Goal: Task Accomplishment & Management: Manage account settings

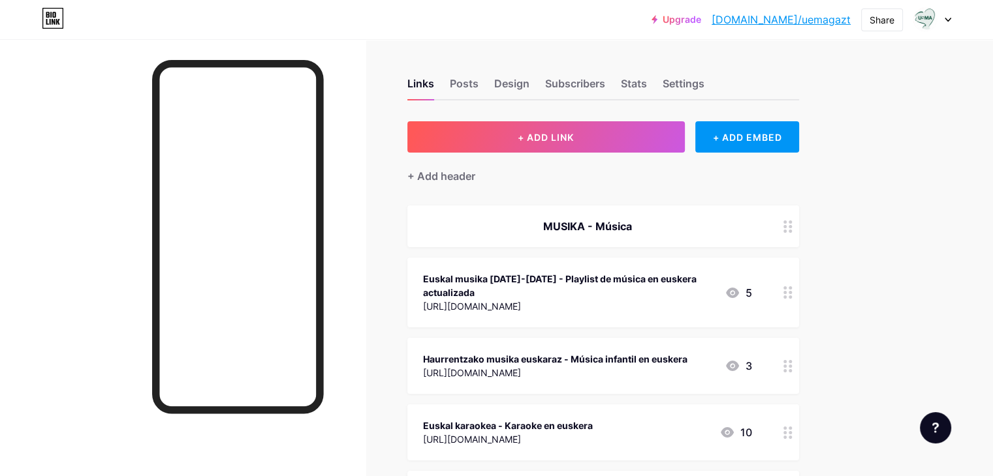
click at [949, 14] on div at bounding box center [932, 19] width 38 height 23
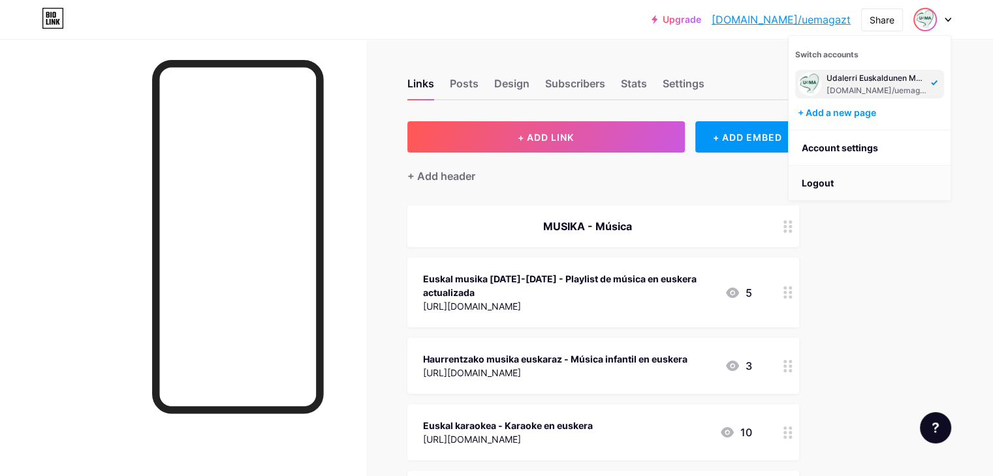
click at [903, 177] on li "Logout" at bounding box center [869, 183] width 162 height 35
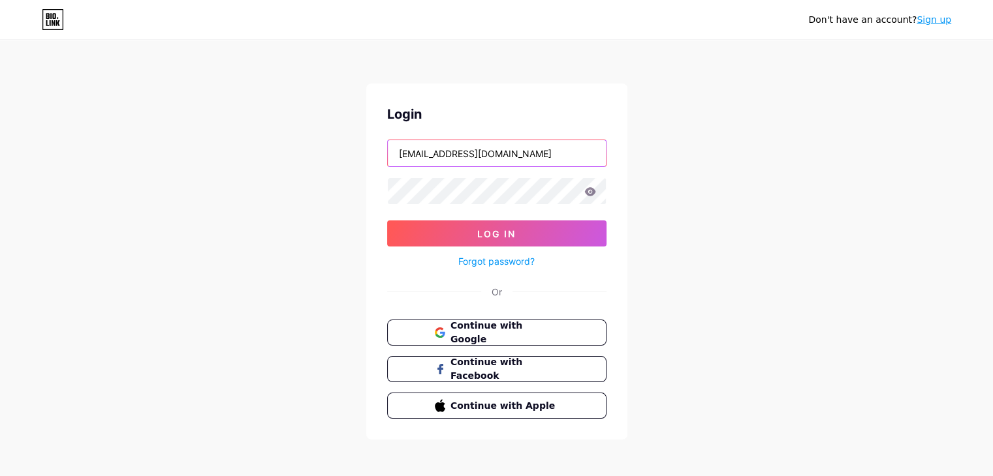
click at [499, 157] on input "[EMAIL_ADDRESS][DOMAIN_NAME]" at bounding box center [497, 153] width 218 height 26
type input "horibaigaztetxea@gmail.com"
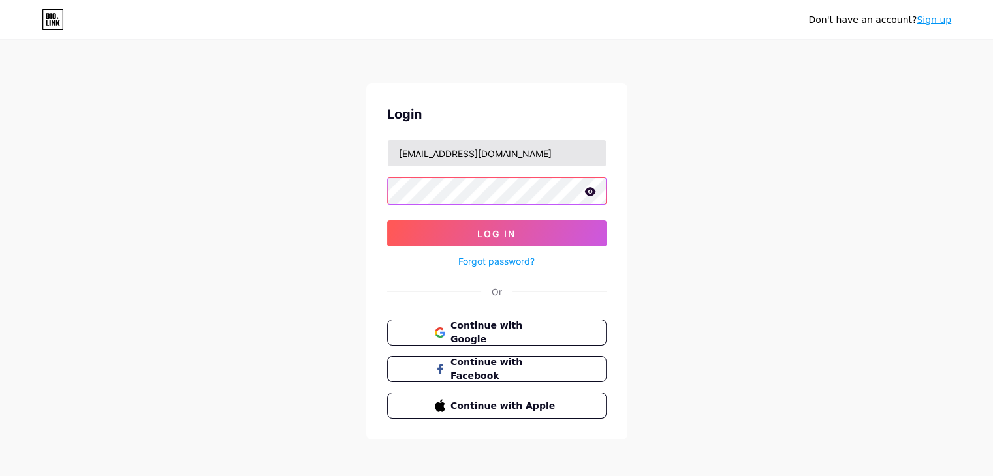
click at [387, 221] on button "Log In" at bounding box center [496, 234] width 219 height 26
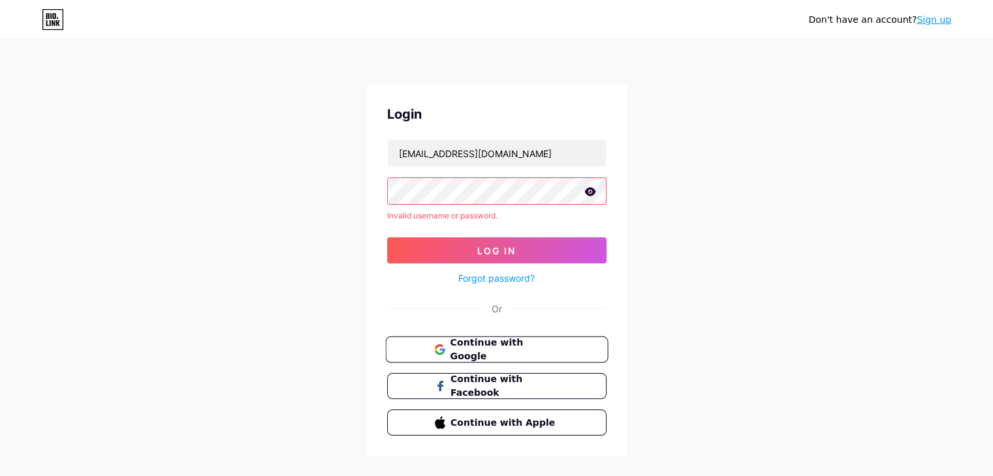
click at [398, 350] on button "Continue with Google" at bounding box center [496, 350] width 223 height 27
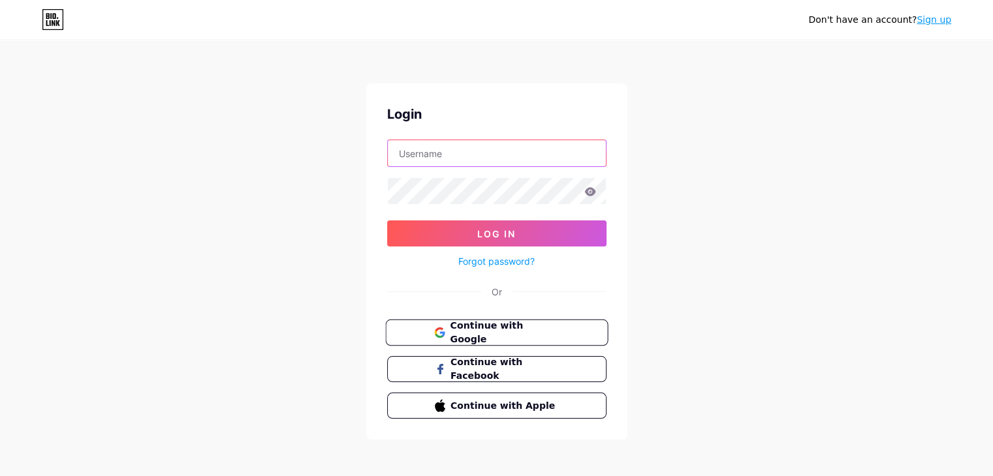
type input "[EMAIL_ADDRESS][DOMAIN_NAME]"
click at [510, 330] on span "Continue with Google" at bounding box center [504, 333] width 109 height 28
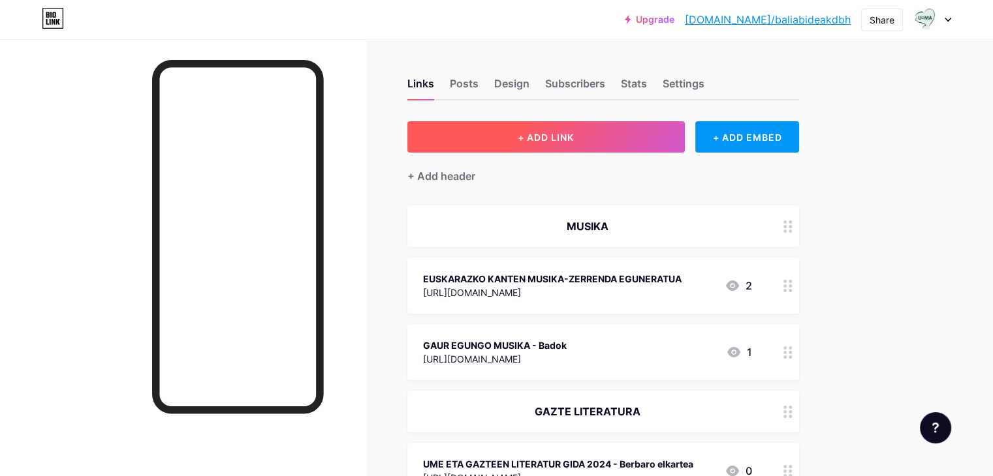
click at [574, 142] on span "+ ADD LINK" at bounding box center [545, 137] width 56 height 11
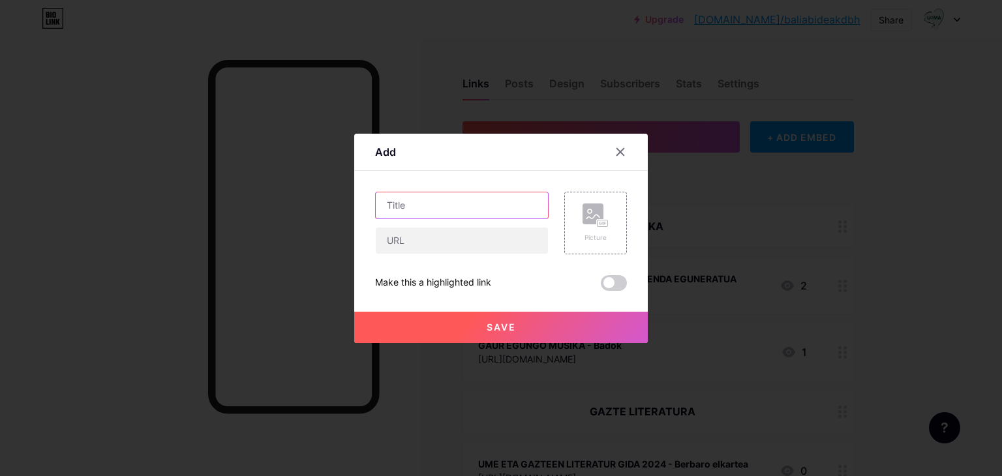
click at [452, 213] on input "text" at bounding box center [462, 206] width 172 height 26
type input "IKASLE ETORRI BERRIAK: HIZKUNTZA LANTZEKO BALIABIDEAK - Hezkuntza Saila"
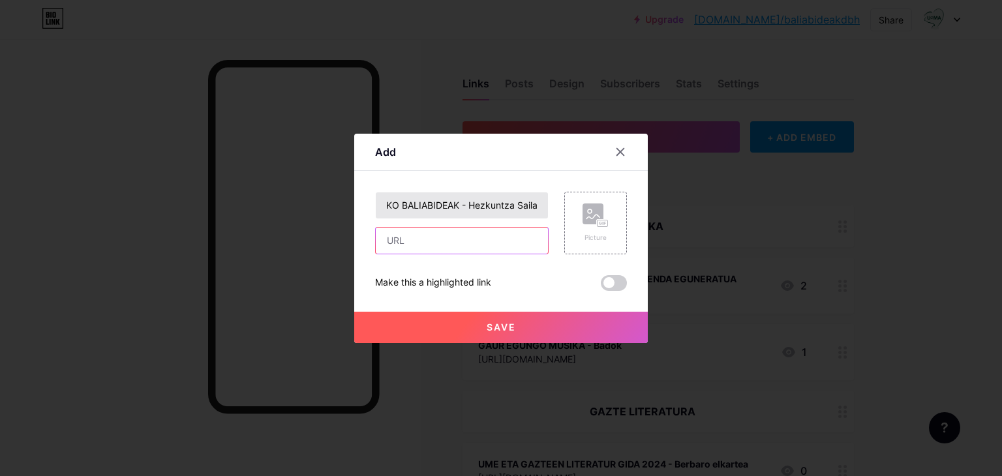
scroll to position [0, 0]
paste input "https://sites.google.com/berritzegunenagusia.eus/ikasle-etorri-berriak-gelan/ku…"
type input "https://sites.google.com/berritzegunenagusia.eus/ikasle-etorri-berriak-gelan/ku…"
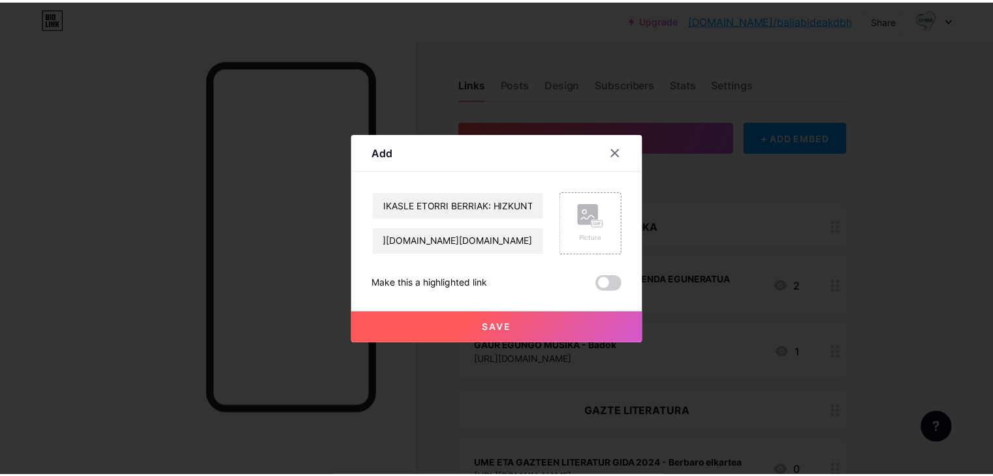
scroll to position [0, 0]
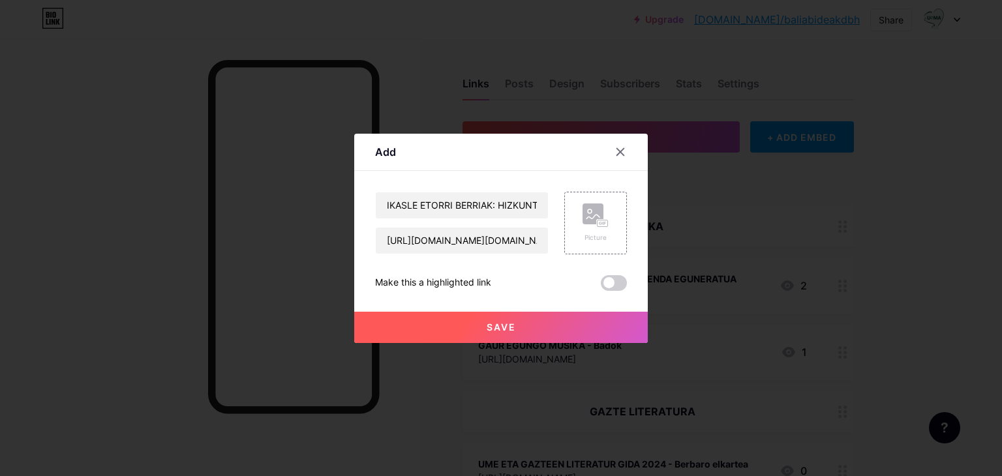
click at [540, 324] on button "Save" at bounding box center [501, 327] width 294 height 31
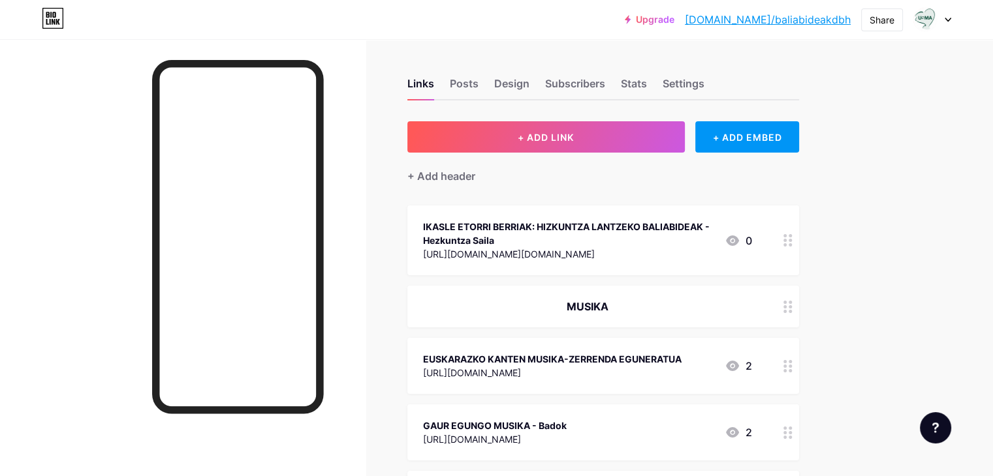
drag, startPoint x: 834, startPoint y: 236, endPoint x: 833, endPoint y: 366, distance: 129.9
drag, startPoint x: 833, startPoint y: 366, endPoint x: 846, endPoint y: 232, distance: 135.1
click at [799, 232] on div at bounding box center [788, 241] width 22 height 70
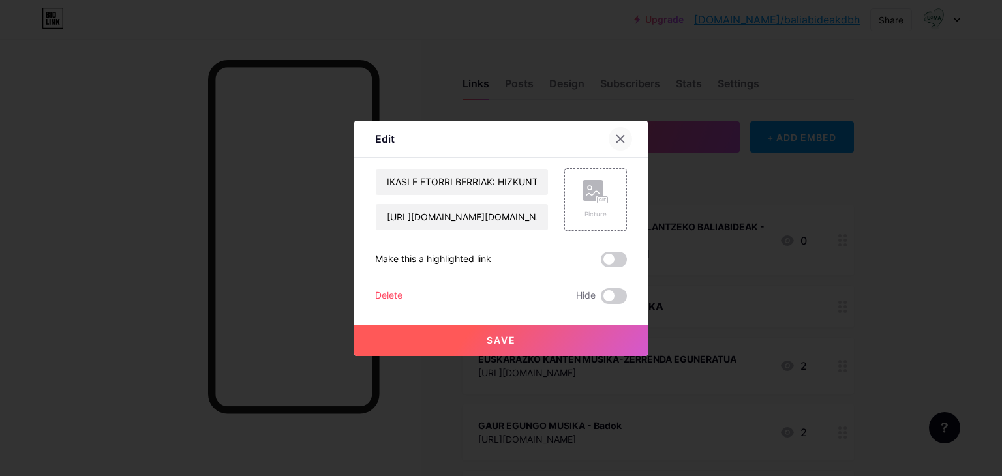
click at [619, 134] on icon at bounding box center [620, 139] width 10 height 10
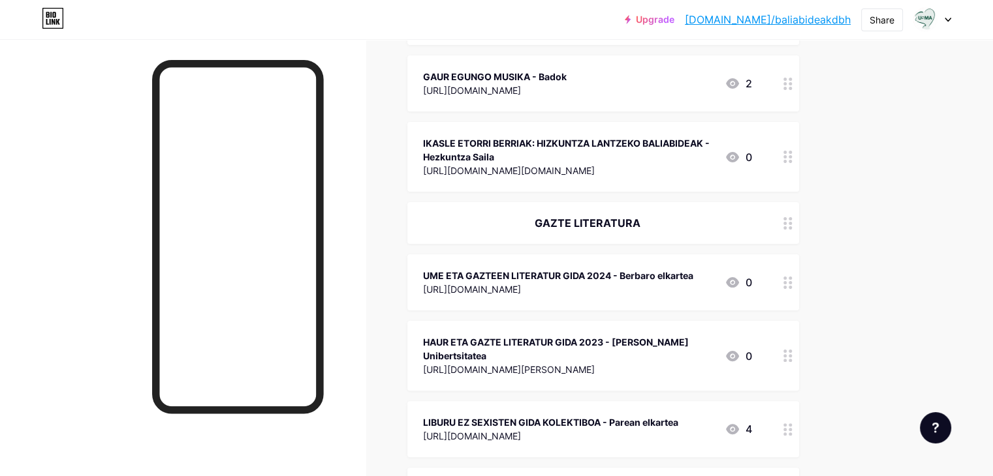
scroll to position [269, 0]
drag, startPoint x: 831, startPoint y: 150, endPoint x: 839, endPoint y: 238, distance: 88.5
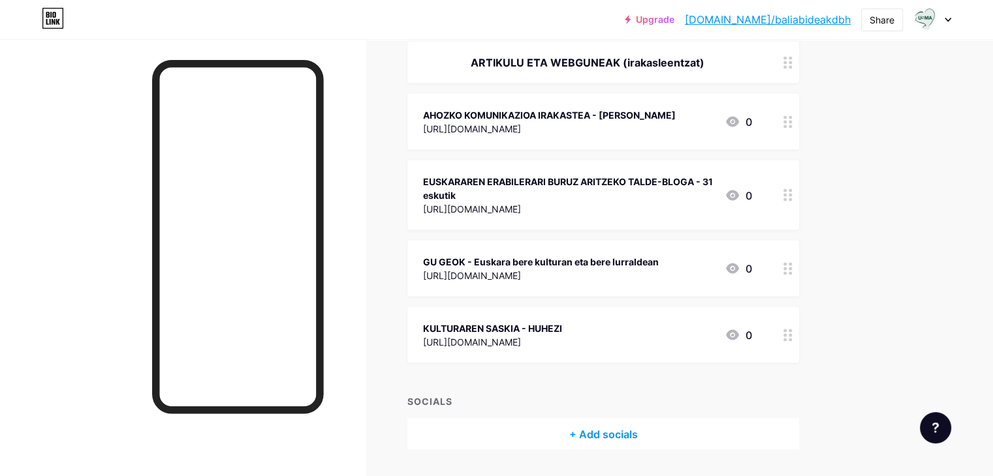
scroll to position [2595, 0]
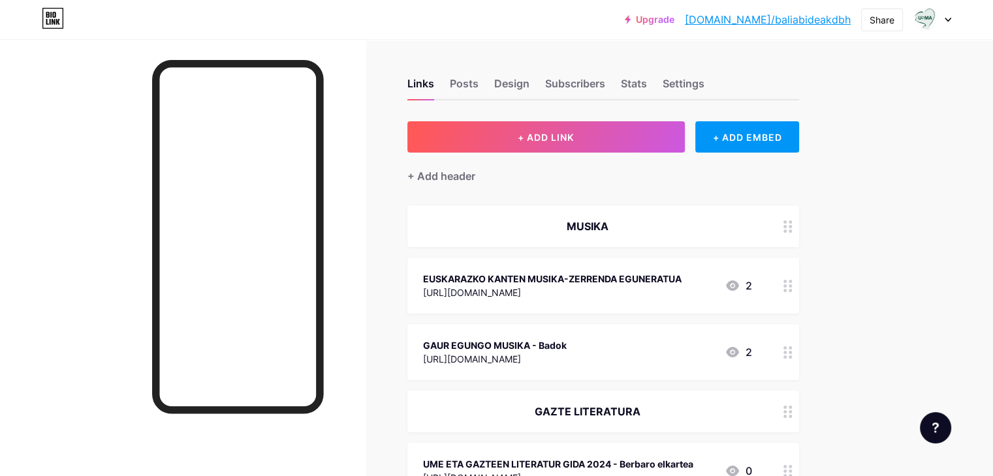
click at [941, 17] on div at bounding box center [932, 19] width 38 height 23
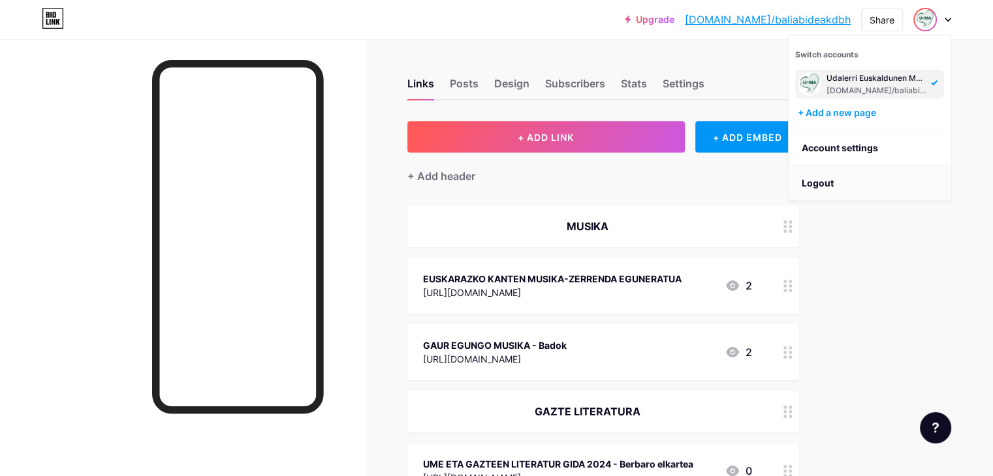
click at [856, 181] on li "Logout" at bounding box center [869, 183] width 162 height 35
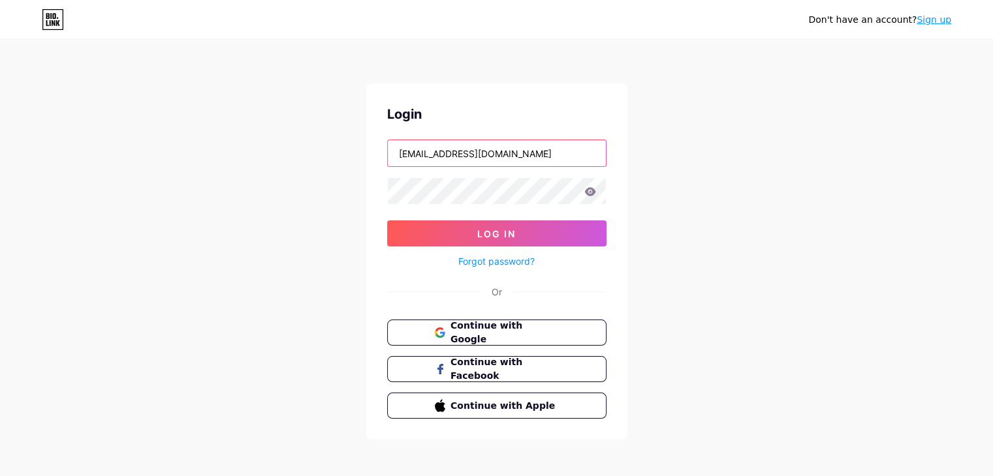
click at [510, 156] on input "[EMAIL_ADDRESS][DOMAIN_NAME]" at bounding box center [497, 153] width 218 height 26
click at [387, 221] on button "Log In" at bounding box center [496, 234] width 219 height 26
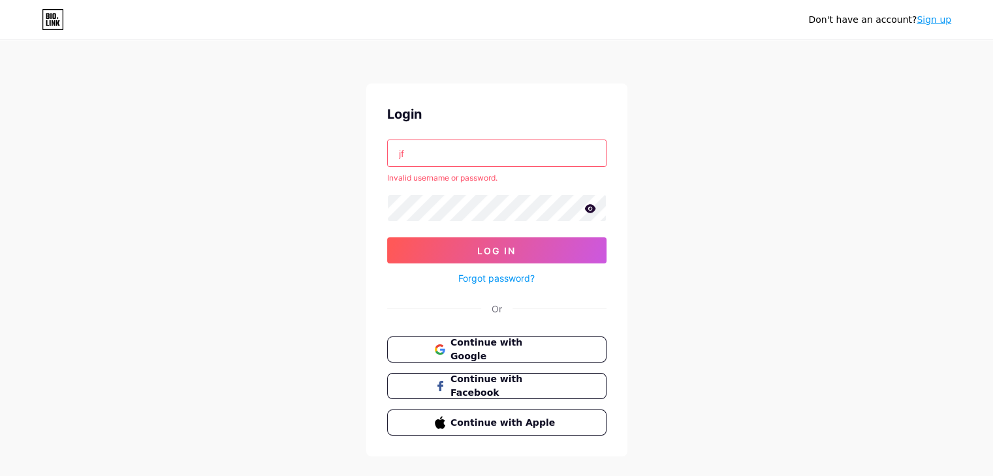
type input "jfurundarena@uema.eus"
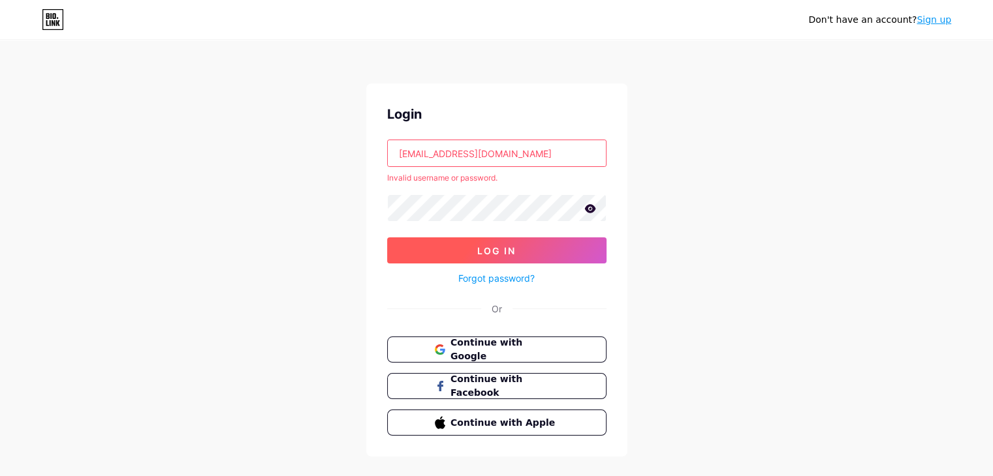
click at [517, 254] on button "Log In" at bounding box center [496, 251] width 219 height 26
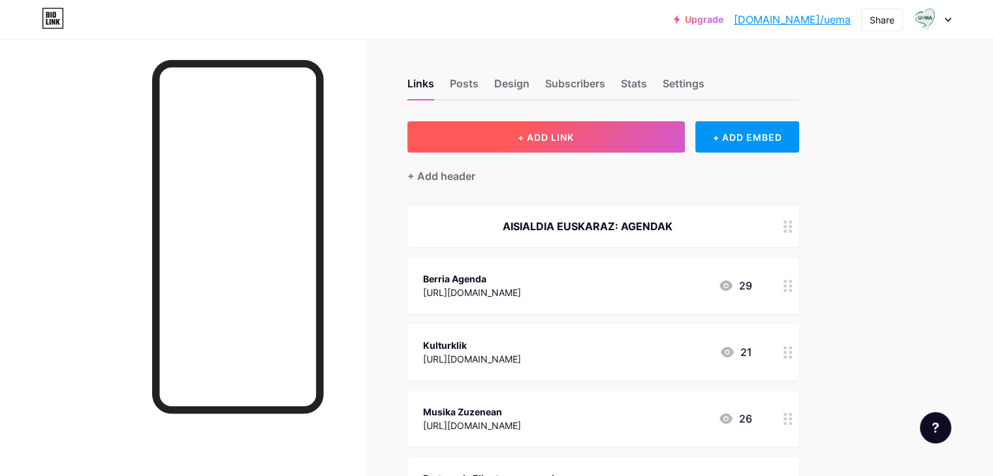
click at [563, 138] on button "+ ADD LINK" at bounding box center [545, 136] width 277 height 31
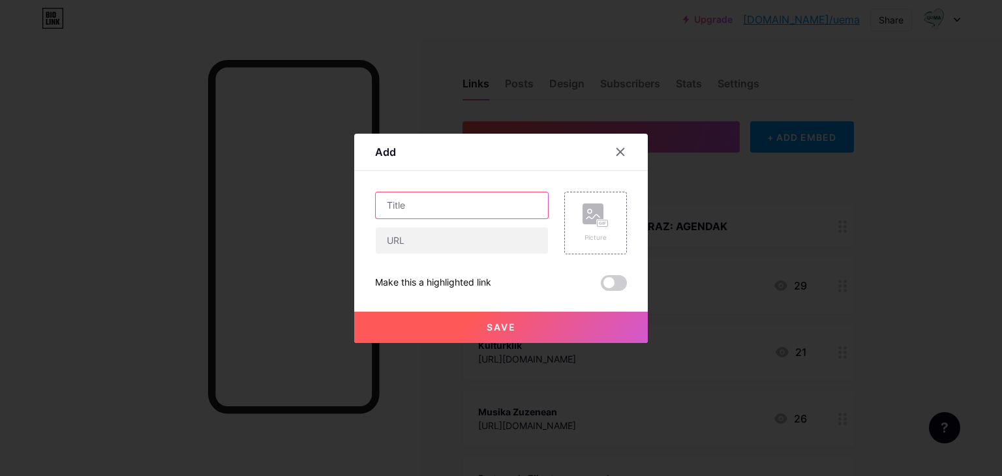
click at [475, 198] on input "text" at bounding box center [462, 206] width 172 height 26
type input "Abestuz ikasi"
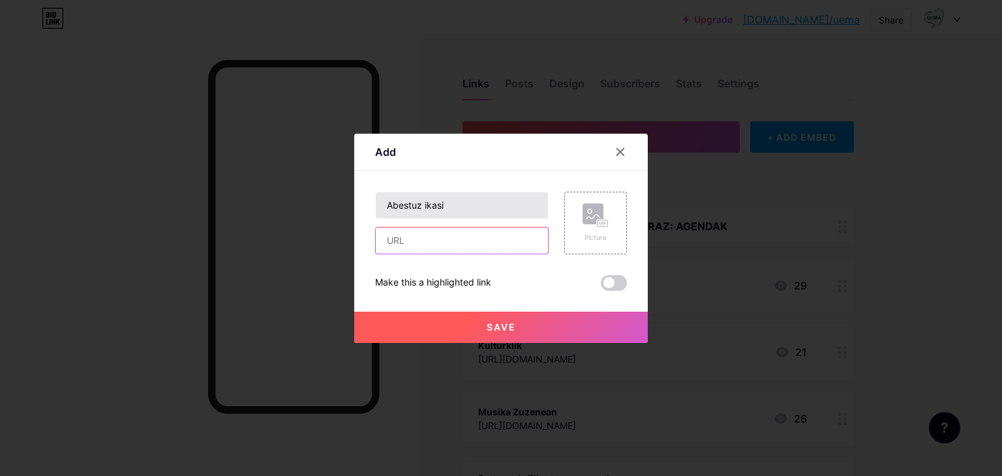
paste input "https://abestuzikasi.eus/gaiak"
type input "https://abestuzikasi.eus/gaiak"
click at [601, 317] on button "Save" at bounding box center [501, 327] width 294 height 31
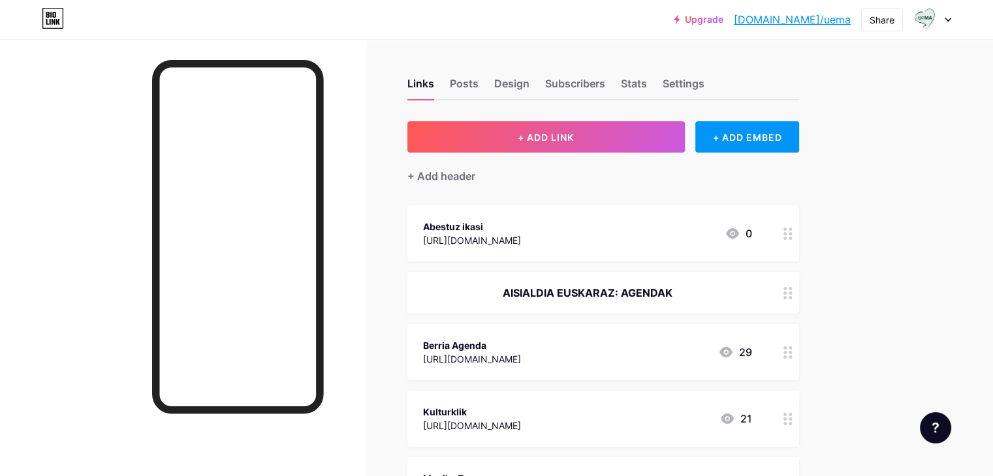
drag, startPoint x: 826, startPoint y: 238, endPoint x: 824, endPoint y: 423, distance: 185.3
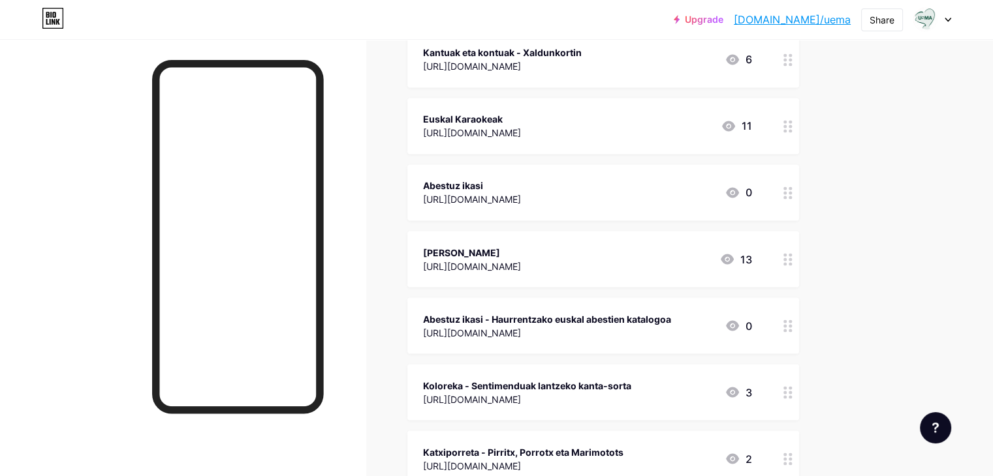
scroll to position [2262, 0]
click at [799, 185] on div at bounding box center [788, 191] width 22 height 56
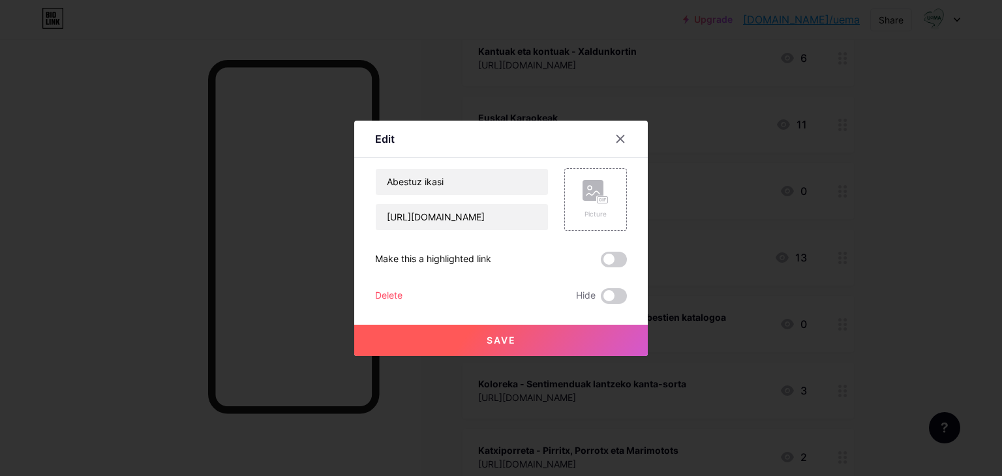
click at [384, 294] on div "Delete" at bounding box center [388, 296] width 27 height 16
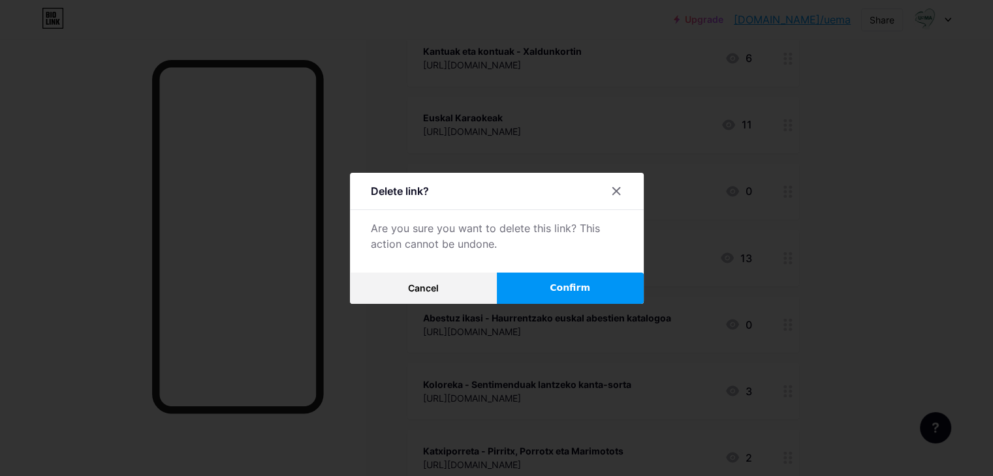
click at [566, 285] on span "Confirm" at bounding box center [569, 288] width 40 height 14
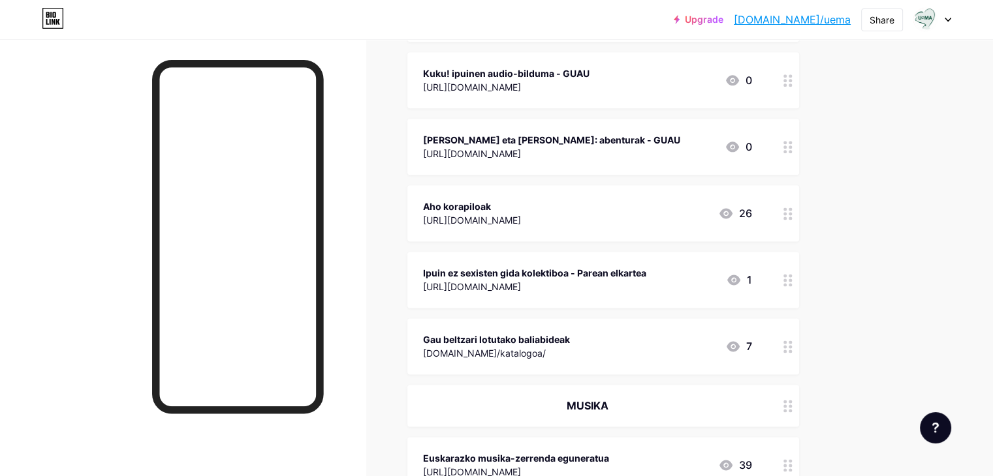
scroll to position [1658, 0]
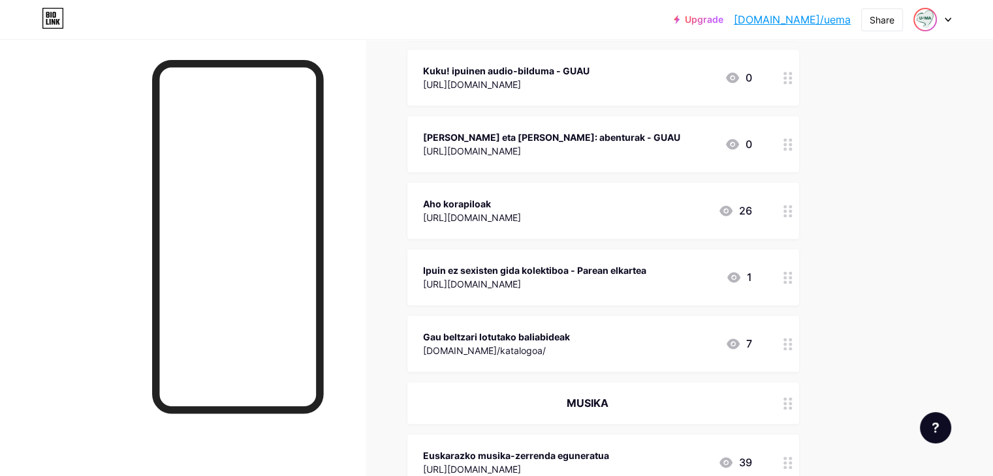
click at [933, 18] on img at bounding box center [924, 19] width 21 height 21
click at [829, 187] on li "Logout" at bounding box center [869, 183] width 162 height 35
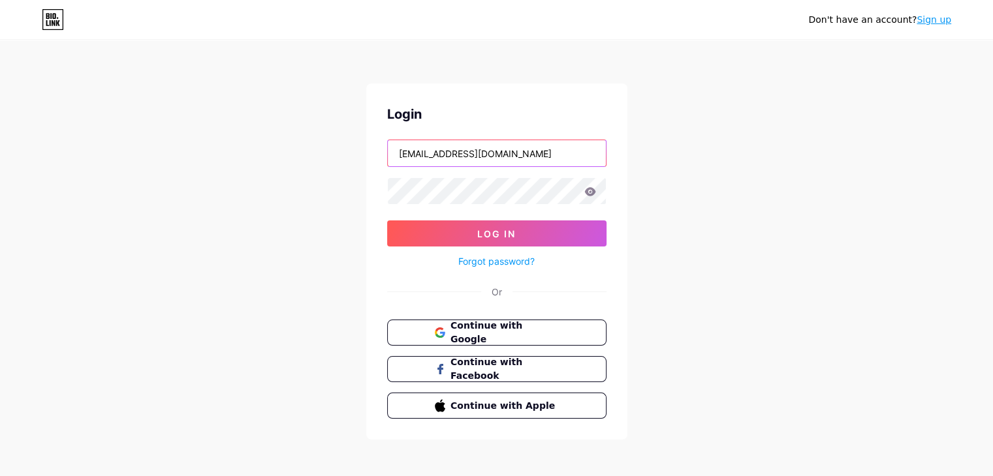
drag, startPoint x: 517, startPoint y: 151, endPoint x: 223, endPoint y: 179, distance: 295.6
click at [223, 179] on div "Don't have an account? Sign up Login jfurundarena@uema.eus Log In Forgot passwo…" at bounding box center [496, 241] width 993 height 482
click at [387, 221] on button "Log In" at bounding box center [496, 234] width 219 height 26
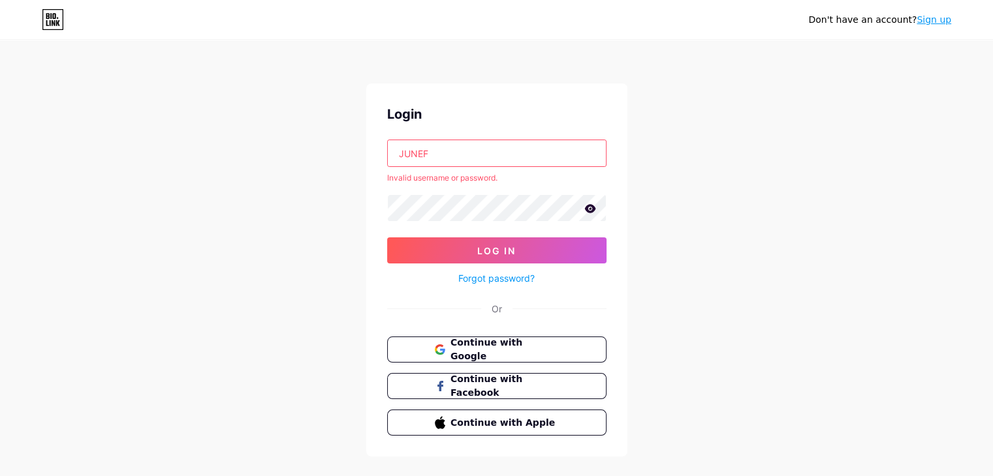
type input "[EMAIL_ADDRESS][DOMAIN_NAME]"
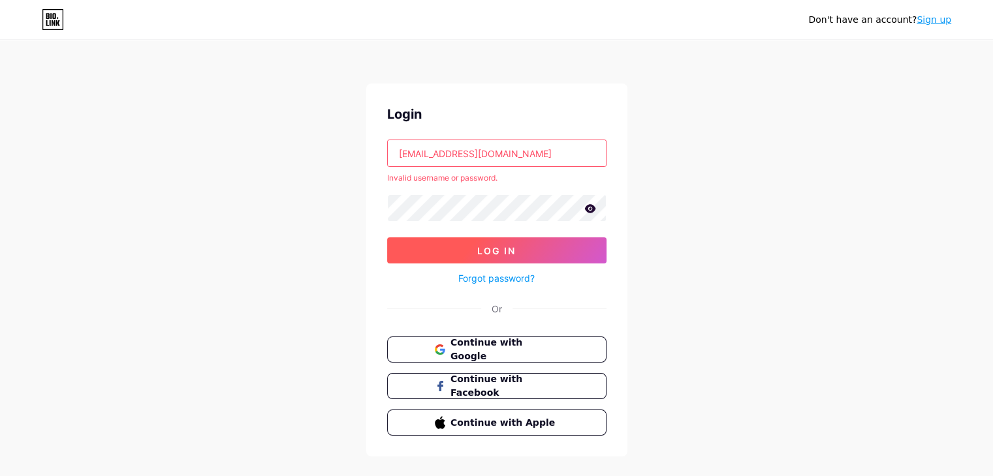
click at [516, 253] on button "Log In" at bounding box center [496, 251] width 219 height 26
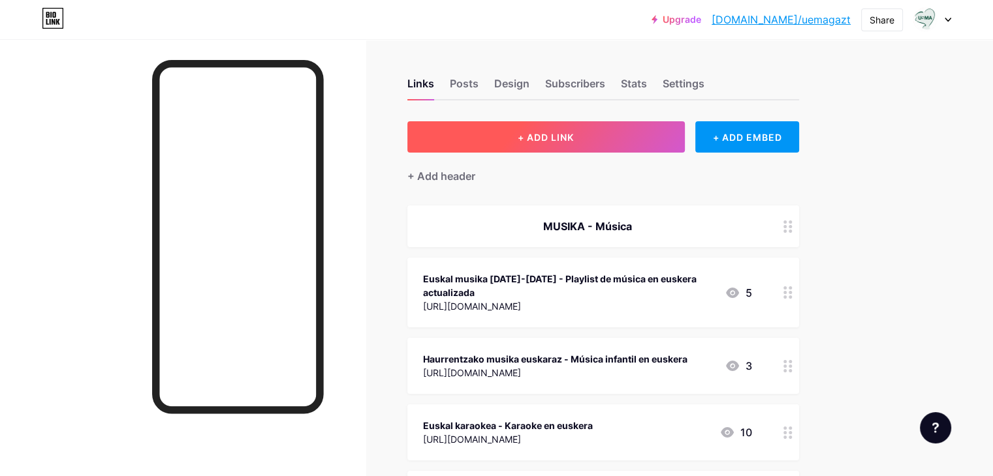
click at [566, 131] on button "+ ADD LINK" at bounding box center [545, 136] width 277 height 31
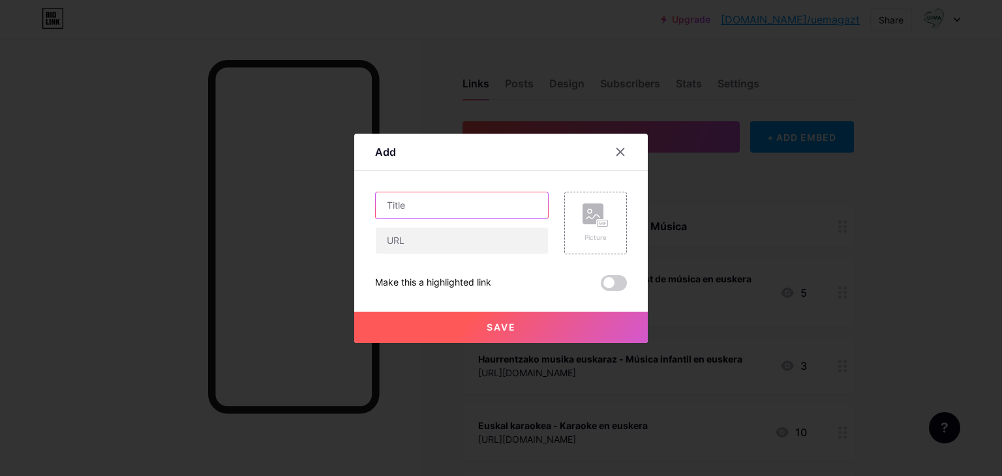
click at [444, 199] on input "text" at bounding box center [462, 206] width 172 height 26
type input "Sara eta Paul - aventuras de Sara y Paul en audio"
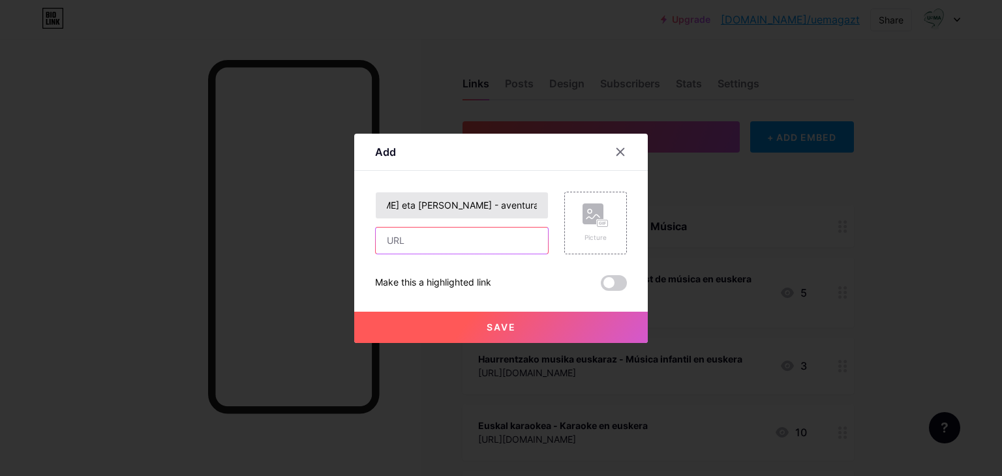
scroll to position [0, 0]
paste input "https://guau.eus/s/sara-eta-paul-abenturak"
type input "https://guau.eus/s/sara-eta-paul-abenturak"
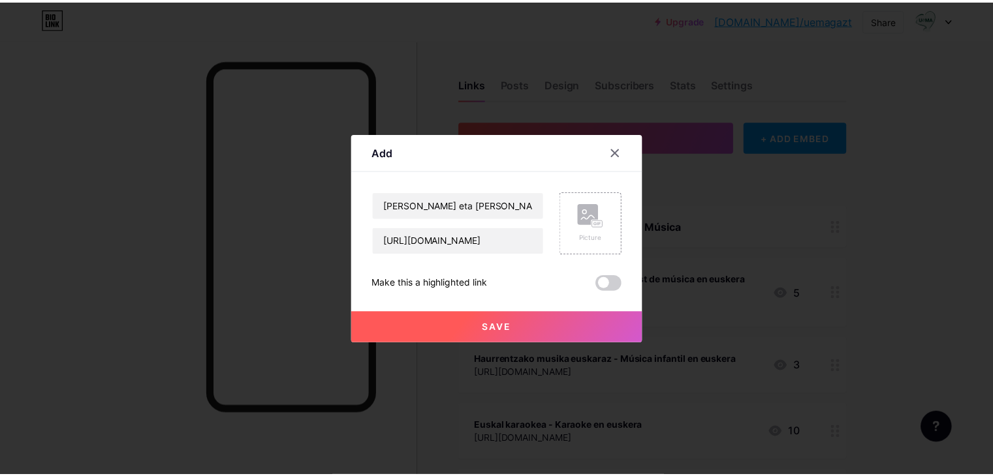
scroll to position [0, 0]
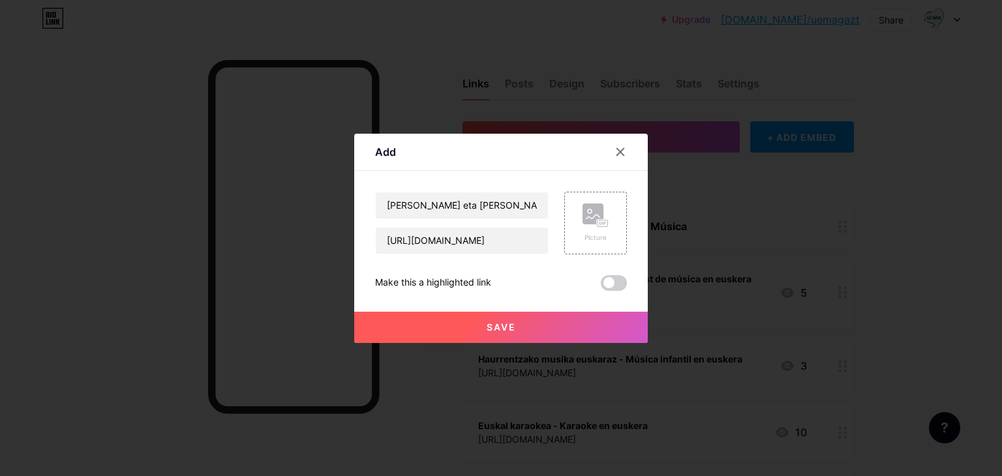
click at [553, 322] on button "Save" at bounding box center [501, 327] width 294 height 31
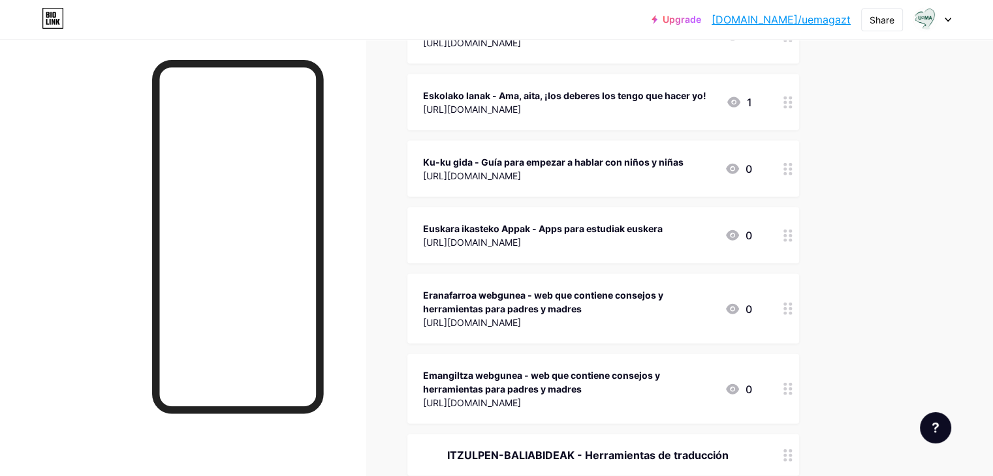
scroll to position [2955, 0]
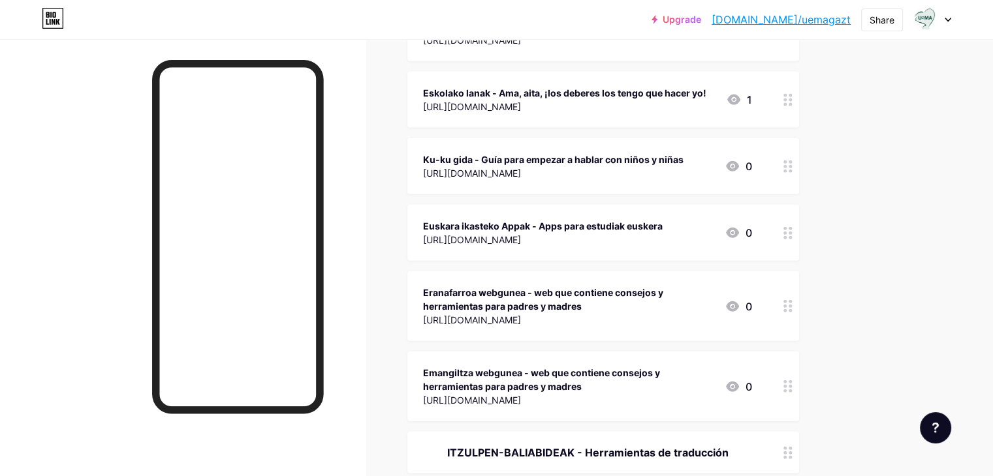
click at [662, 219] on div "Euskara ikasteko Appak - Apps para estudiak euskera" at bounding box center [542, 226] width 239 height 14
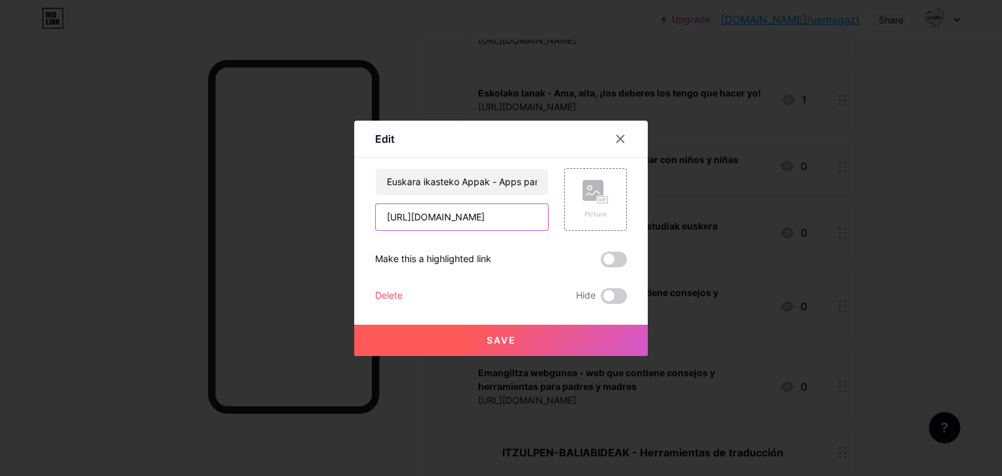
click at [496, 217] on input "https://www.zornotzakobarnetegia.eus/es/barnetegia/apps-para-estudiar-euskera" at bounding box center [462, 217] width 172 height 26
click at [629, 138] on div at bounding box center [620, 138] width 23 height 23
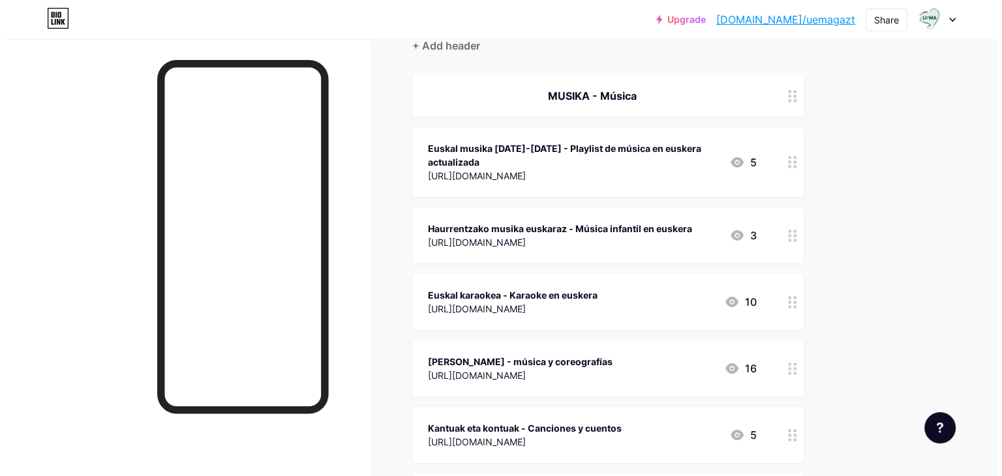
scroll to position [0, 0]
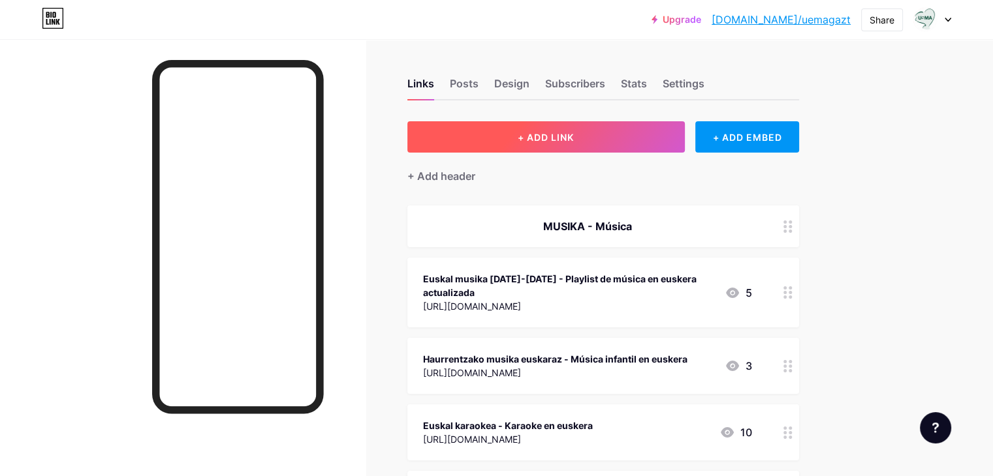
click at [574, 141] on span "+ ADD LINK" at bounding box center [545, 137] width 56 height 11
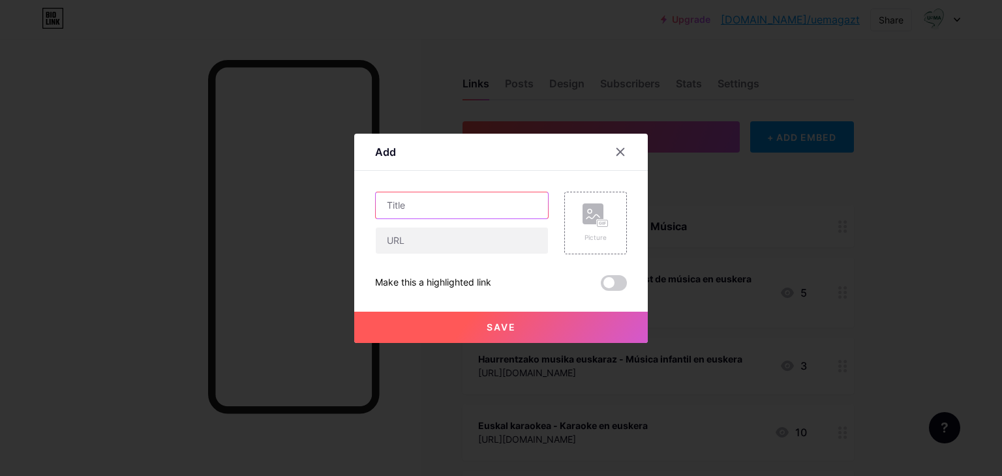
click at [470, 212] on input "text" at bounding box center [462, 206] width 172 height 26
click at [538, 208] on input "ON! portail de la langue basque - apr" at bounding box center [462, 206] width 172 height 26
type input "ON! portail de la langue basque - apprendre l'euskerapr"
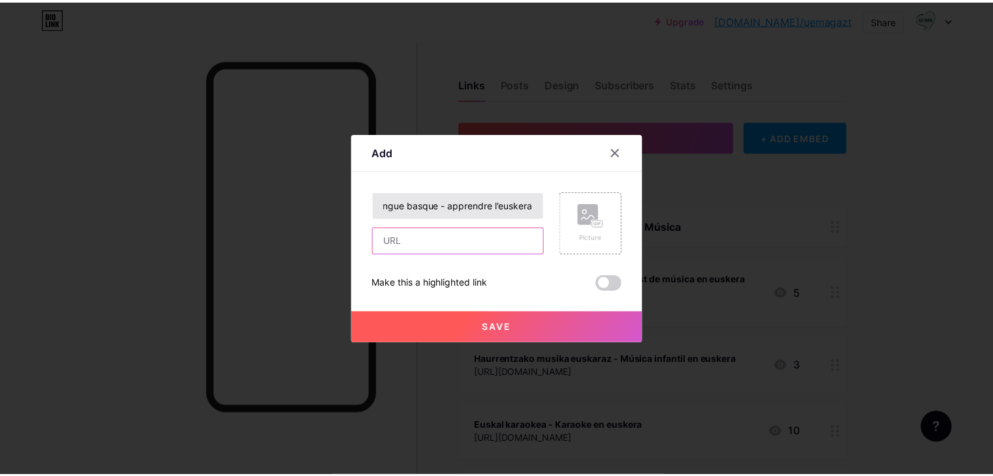
scroll to position [0, 0]
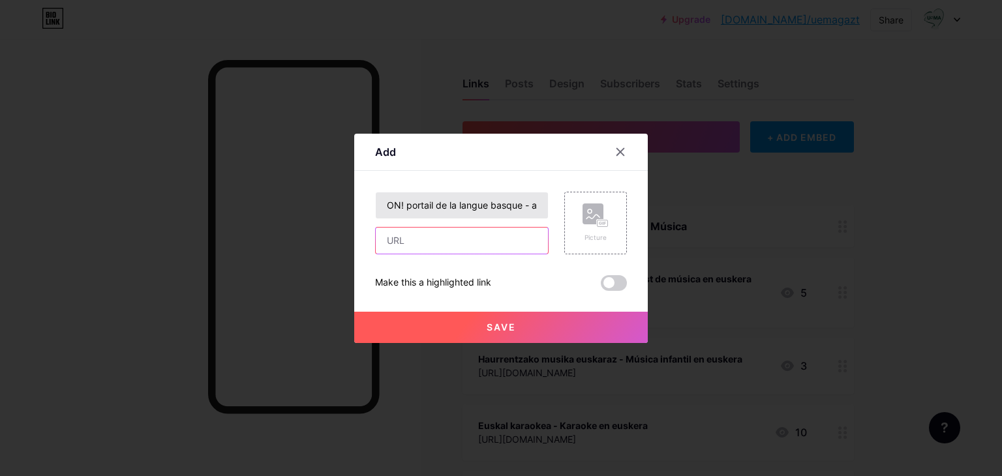
paste input "https://on.eus/fr/"
type input "https://on.eus/fr/"
click at [622, 322] on button "Save" at bounding box center [501, 327] width 294 height 31
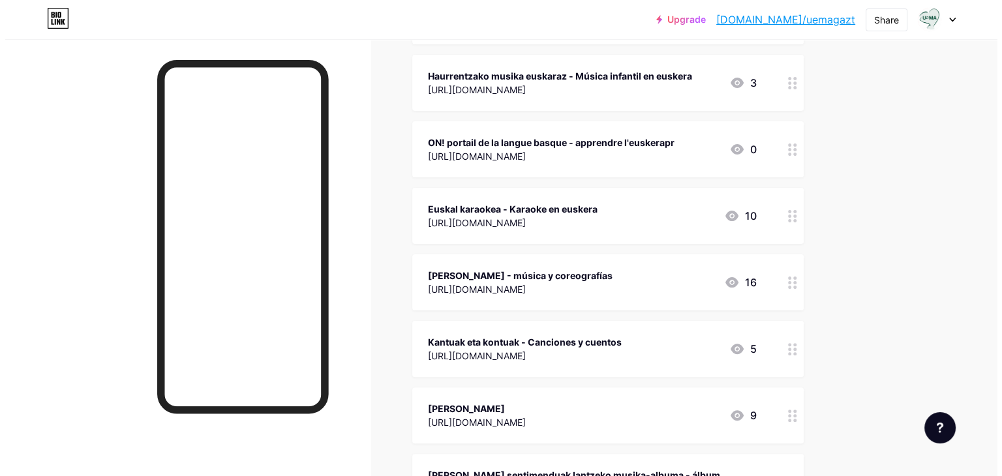
scroll to position [284, 0]
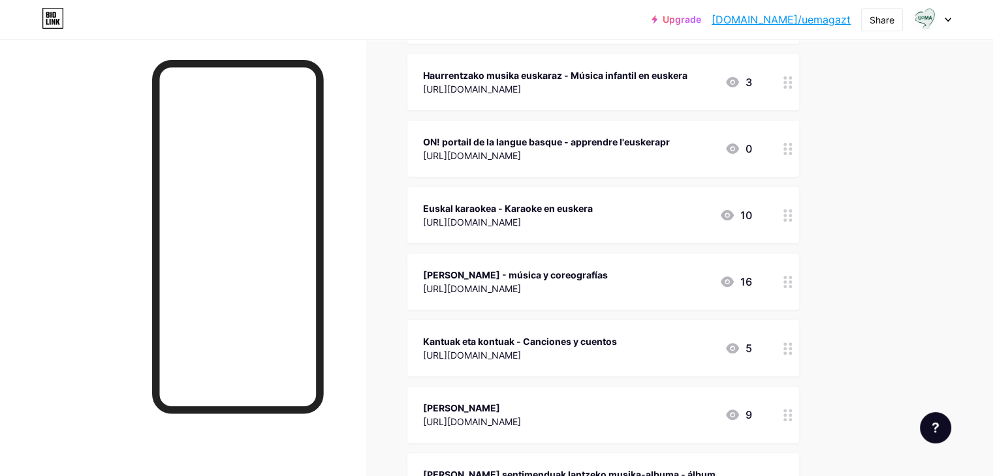
click at [737, 150] on div "ON! portail de la langue basque - apprendre l'euskerapr https://on.eus/fr/ 0" at bounding box center [587, 149] width 329 height 30
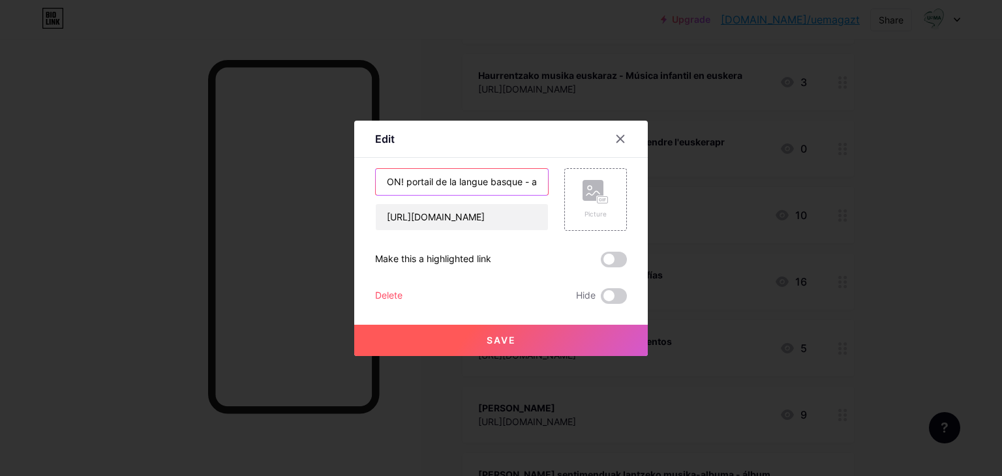
click at [523, 183] on input "ON! portail de la langue basque - apprendre l'euskerapr" at bounding box center [462, 182] width 172 height 26
type input "ON! portail de la langue basque - apprendre l'euskera"
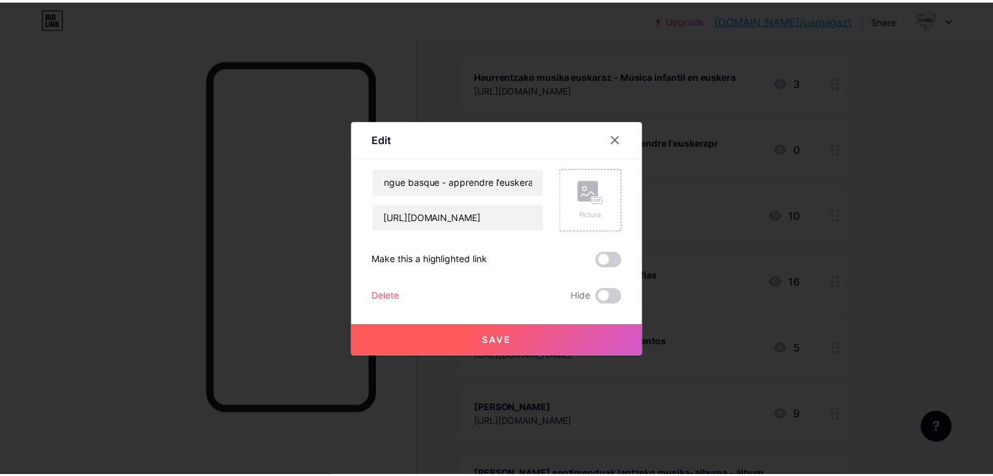
scroll to position [0, 0]
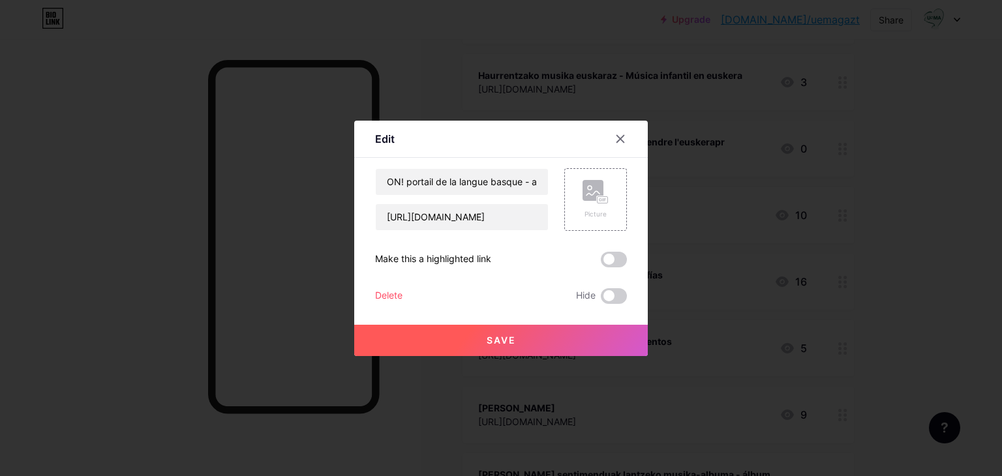
click at [608, 330] on button "Save" at bounding box center [501, 340] width 294 height 31
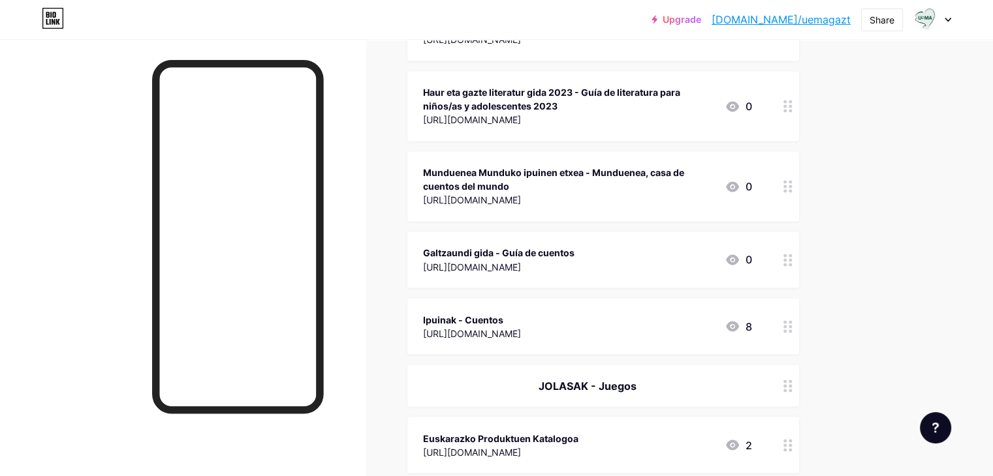
scroll to position [2110, 0]
